Goal: Task Accomplishment & Management: Use online tool/utility

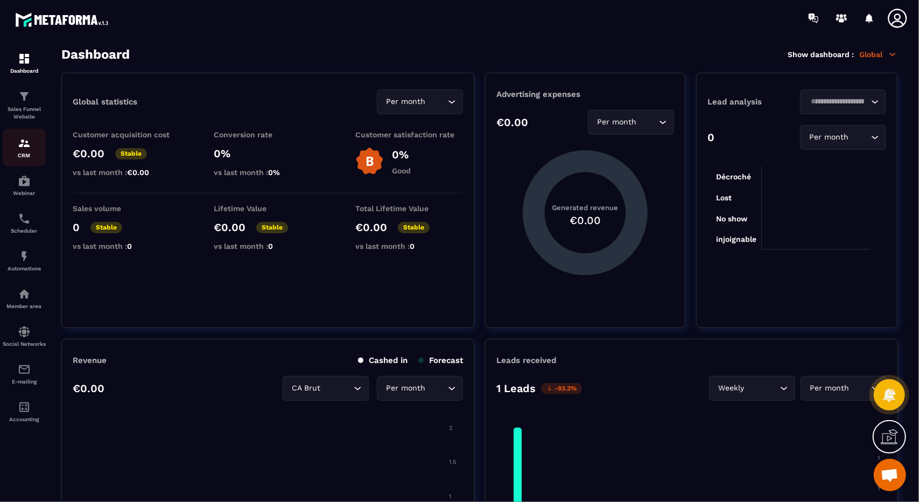
click at [34, 154] on p "CRM" at bounding box center [24, 155] width 43 height 6
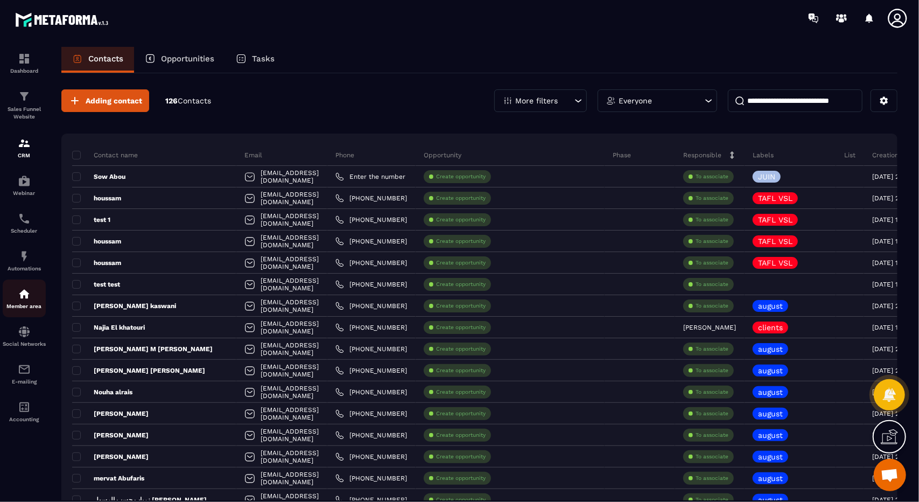
click at [31, 313] on link "Member area" at bounding box center [24, 298] width 43 height 38
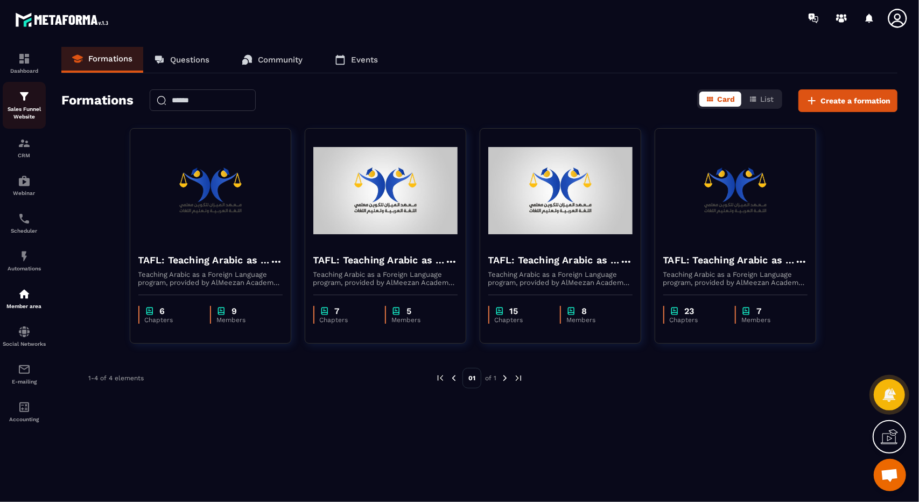
click at [23, 91] on img at bounding box center [24, 96] width 13 height 13
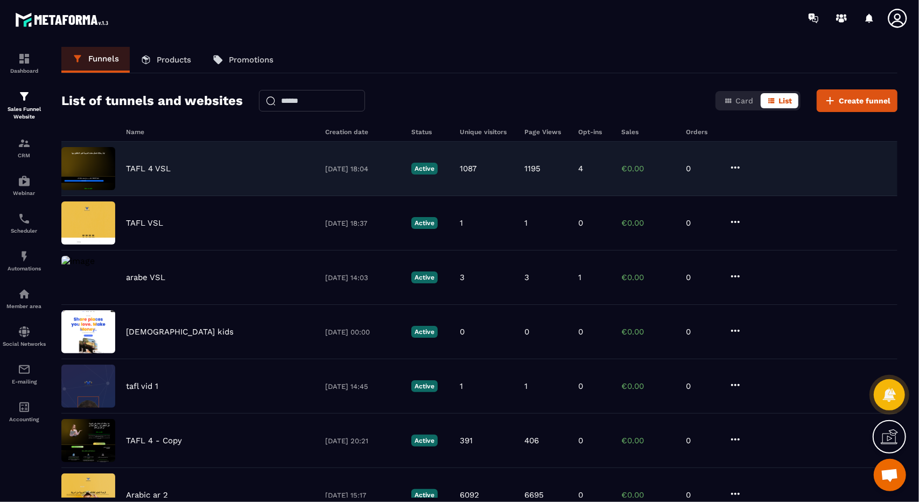
click at [172, 153] on div "TAFL 4 VSL 29/09/2025 18:04 Active 1087 1195 4 €0.00 0" at bounding box center [479, 169] width 836 height 54
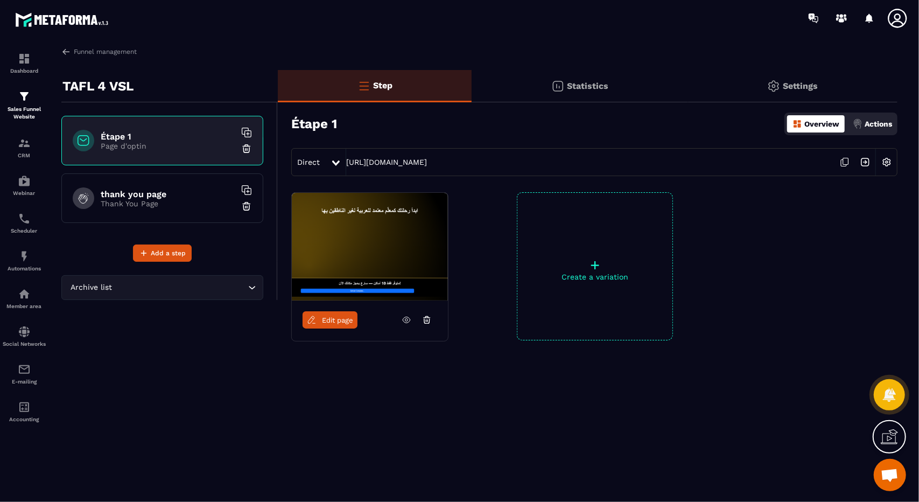
click at [336, 326] on link "Edit page" at bounding box center [329, 319] width 55 height 17
